Goal: Transaction & Acquisition: Obtain resource

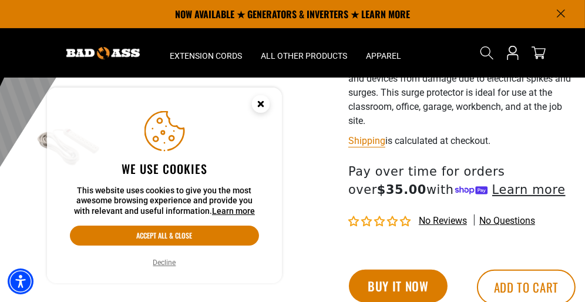
scroll to position [261, 0]
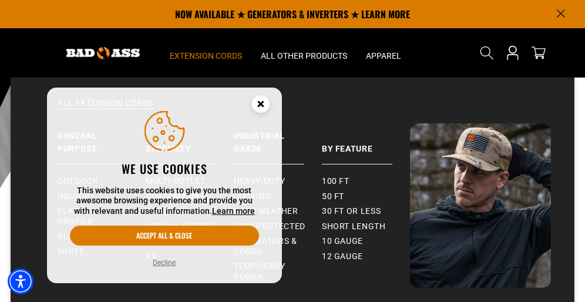
click at [205, 55] on span "Extension Cords" at bounding box center [206, 56] width 72 height 11
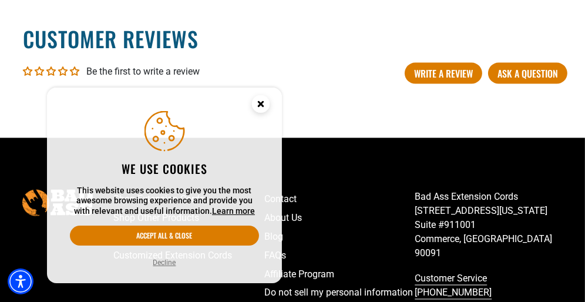
scroll to position [1814, 0]
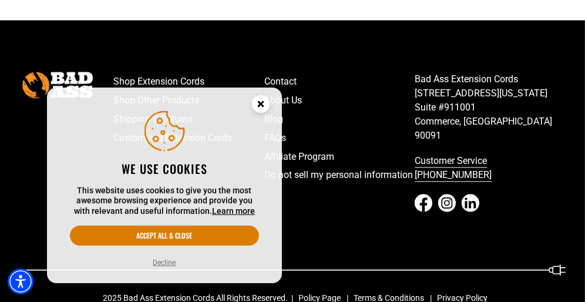
click at [255, 103] on circle "Close this option" at bounding box center [261, 104] width 18 height 18
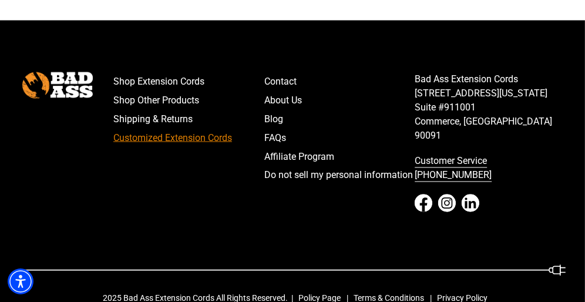
click at [180, 136] on link "Customized Extension Cords" at bounding box center [188, 138] width 151 height 19
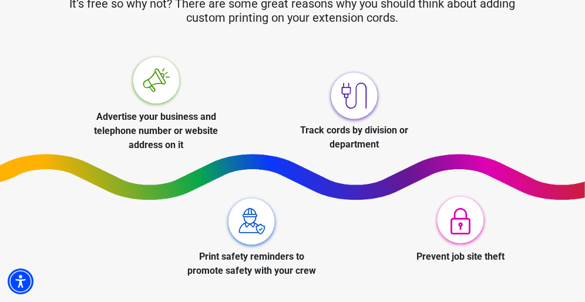
scroll to position [522, 0]
